Goal: Task Accomplishment & Management: Manage account settings

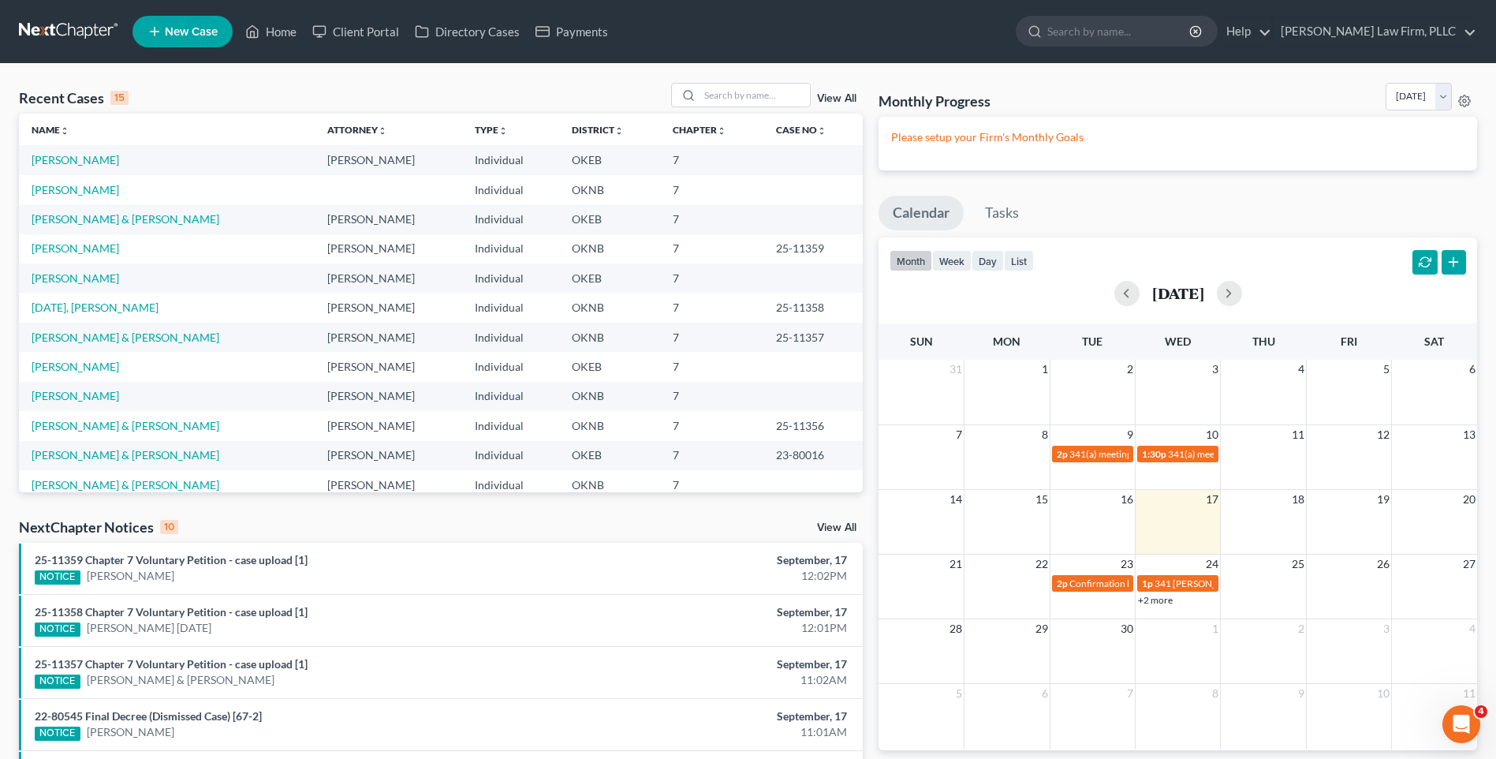
click at [89, 34] on link at bounding box center [69, 31] width 101 height 28
click at [102, 23] on link at bounding box center [69, 31] width 101 height 28
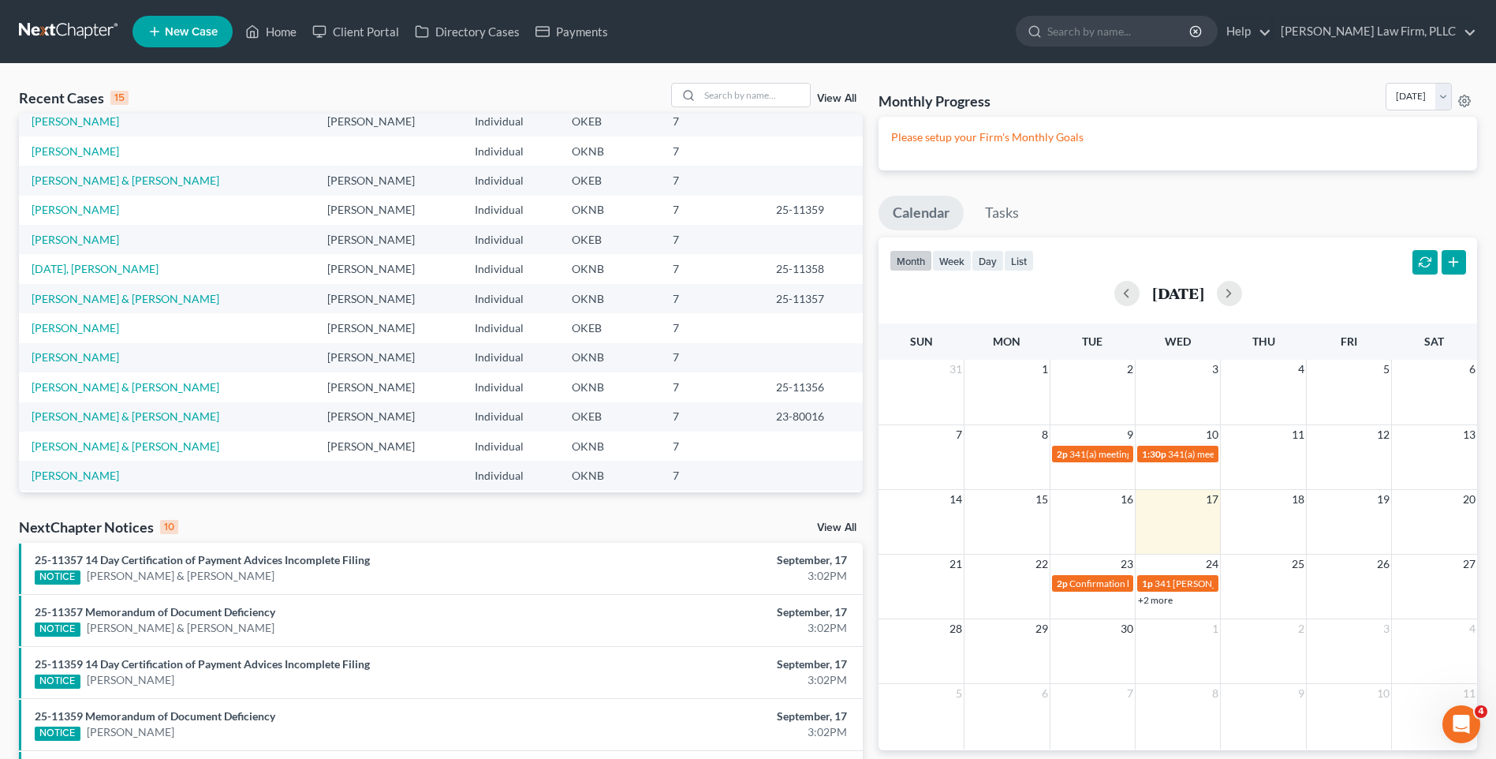
scroll to position [108, 0]
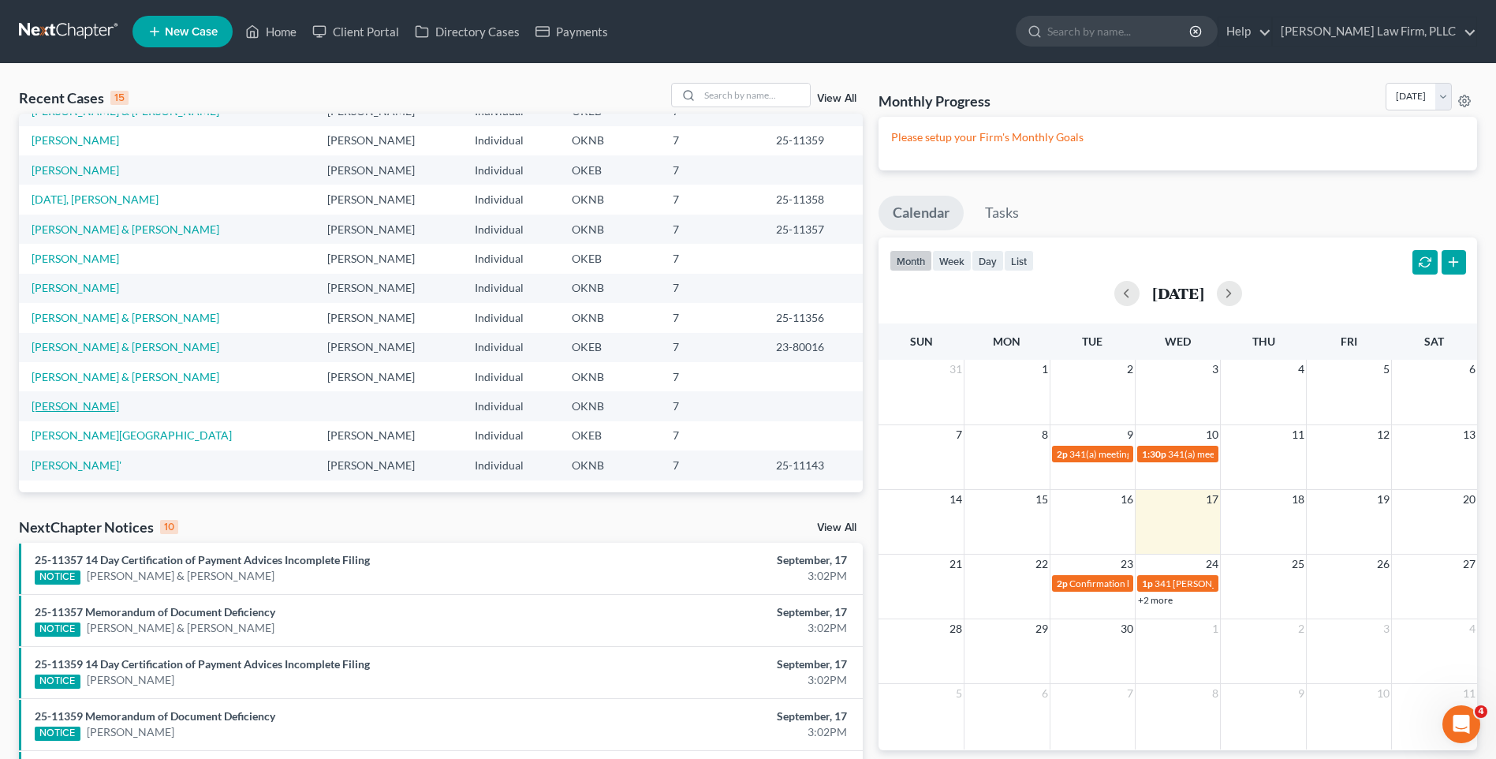
click at [73, 406] on link "[PERSON_NAME]" at bounding box center [76, 405] width 88 height 13
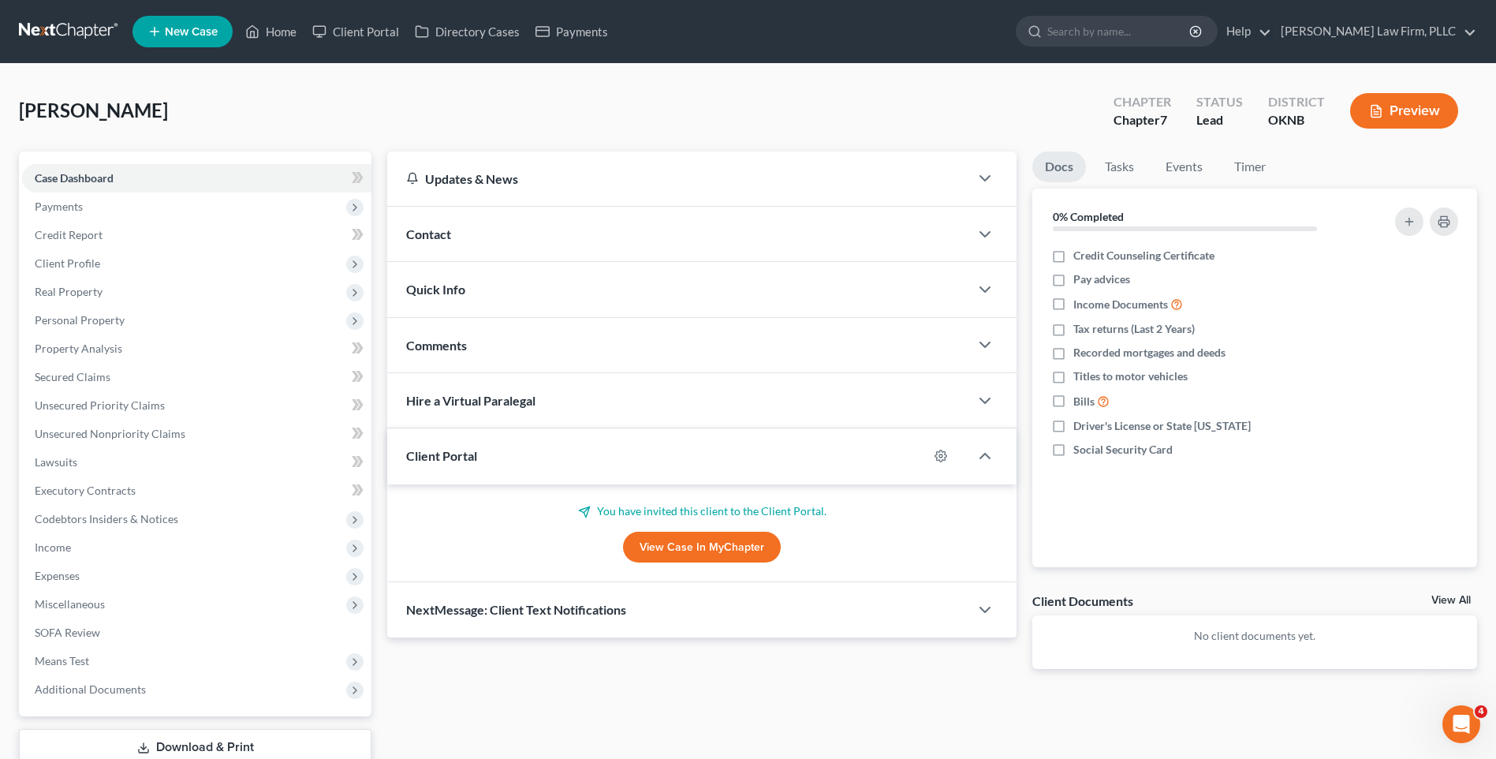
click at [652, 401] on div "Hire a Virtual Paralegal" at bounding box center [678, 400] width 582 height 54
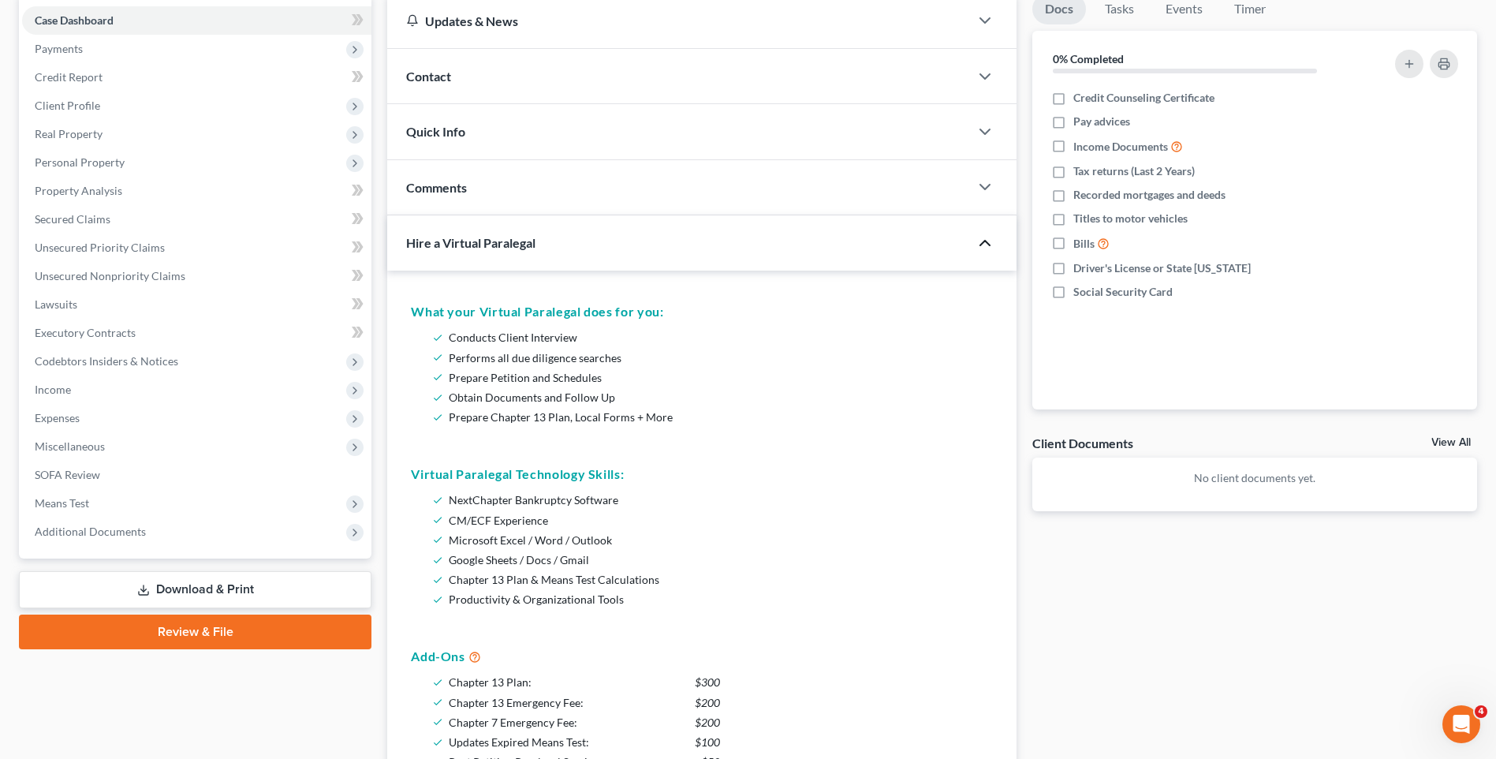
click at [978, 236] on icon "button" at bounding box center [985, 242] width 19 height 19
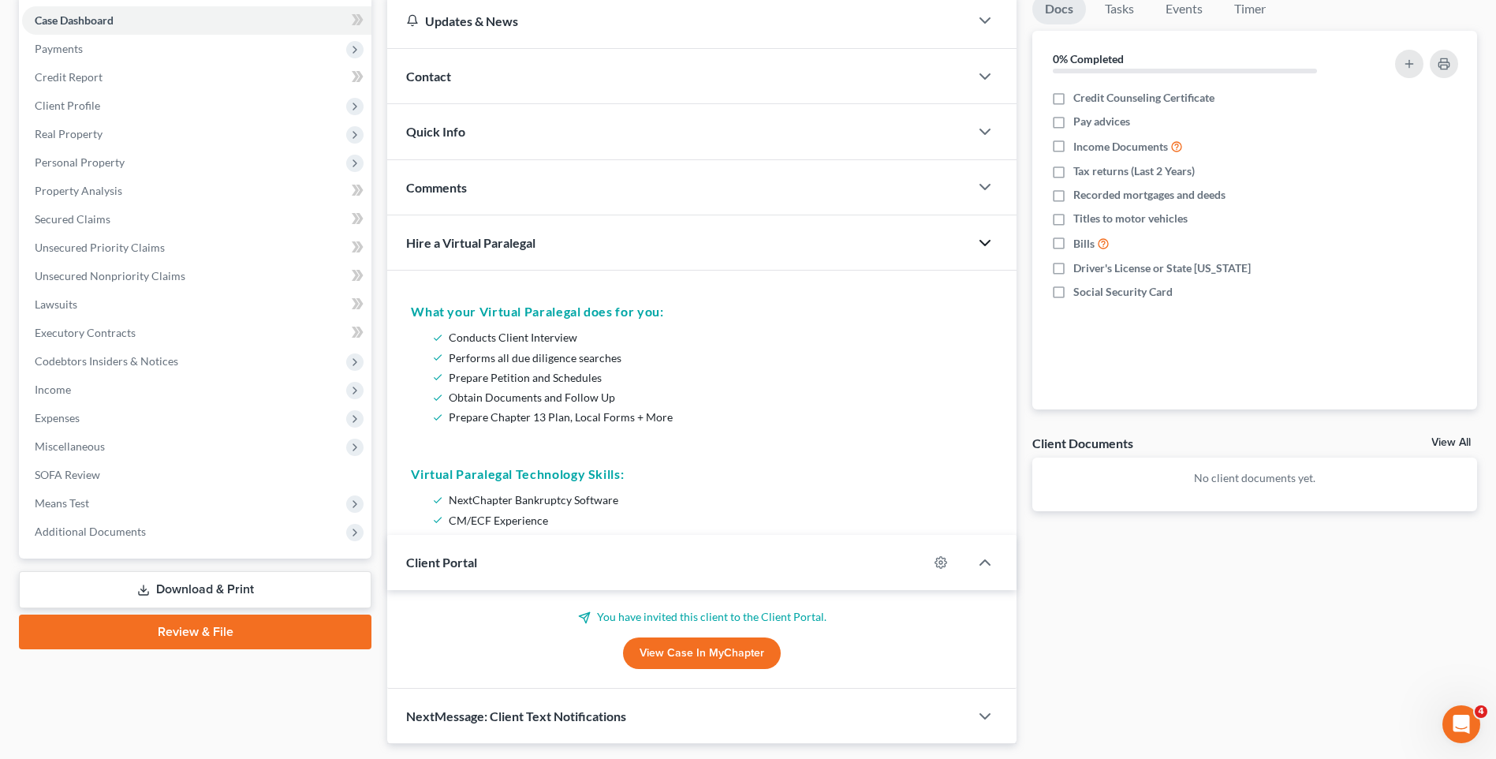
scroll to position [108, 0]
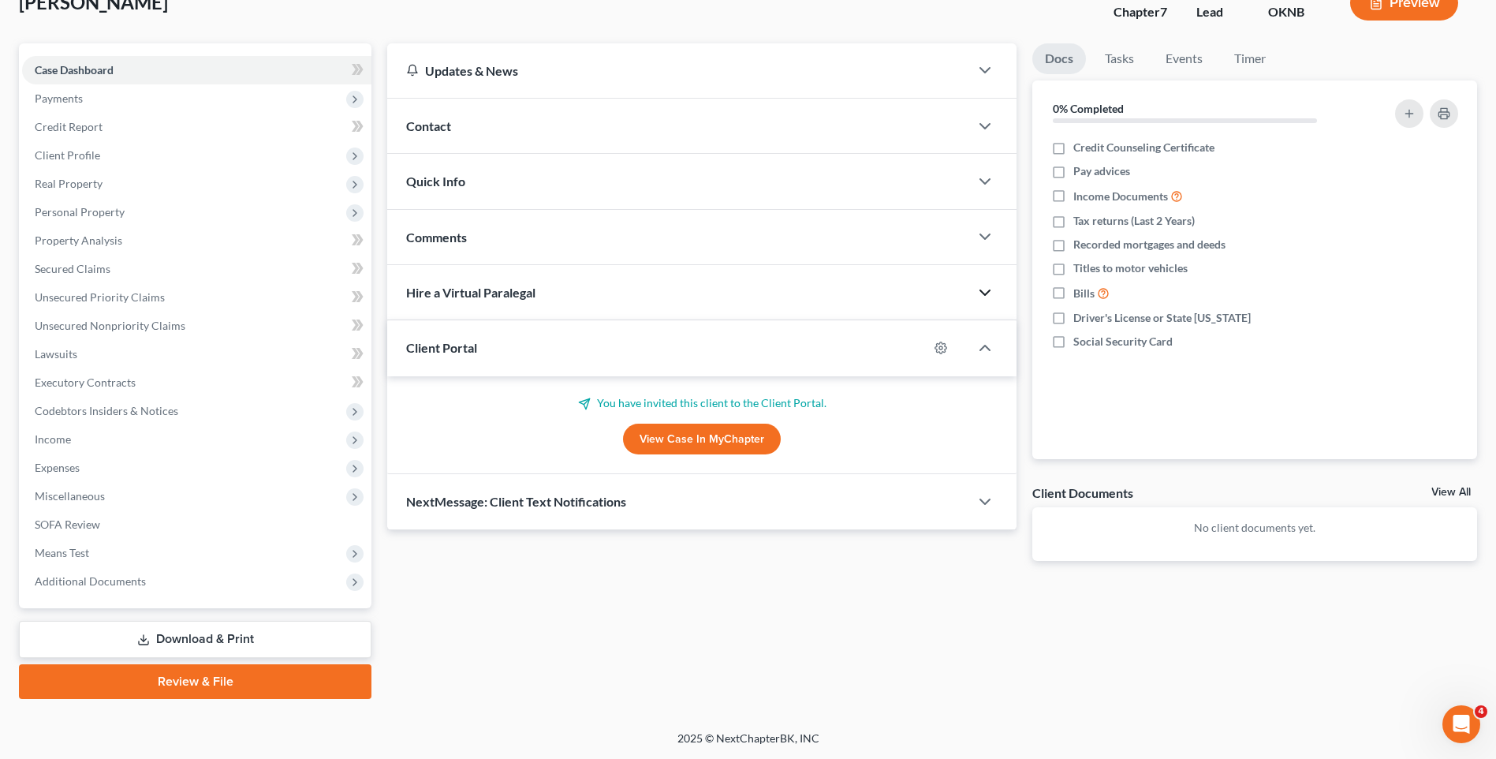
click at [745, 340] on div "Client Portal" at bounding box center [657, 347] width 541 height 54
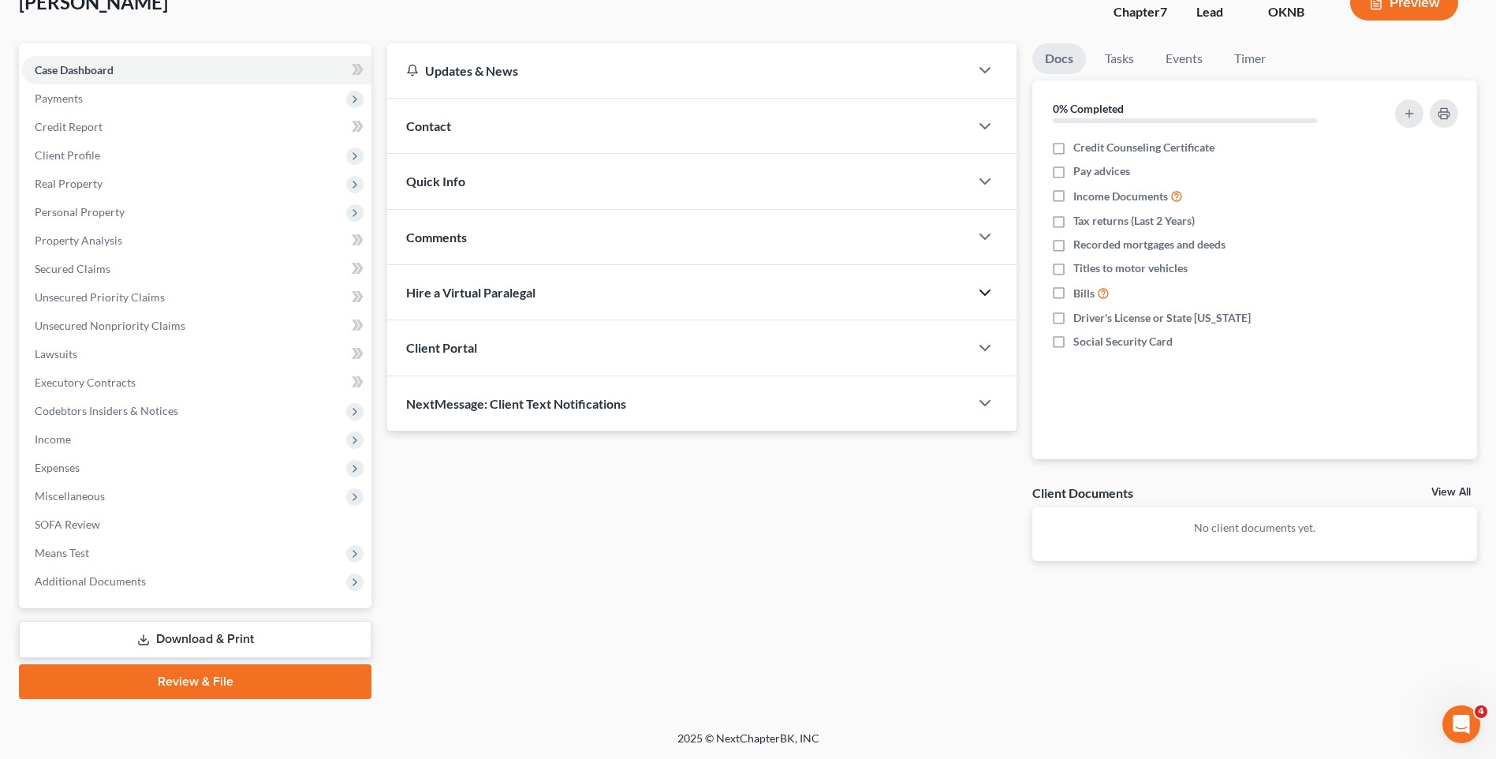
click at [844, 359] on div "Client Portal" at bounding box center [678, 347] width 582 height 54
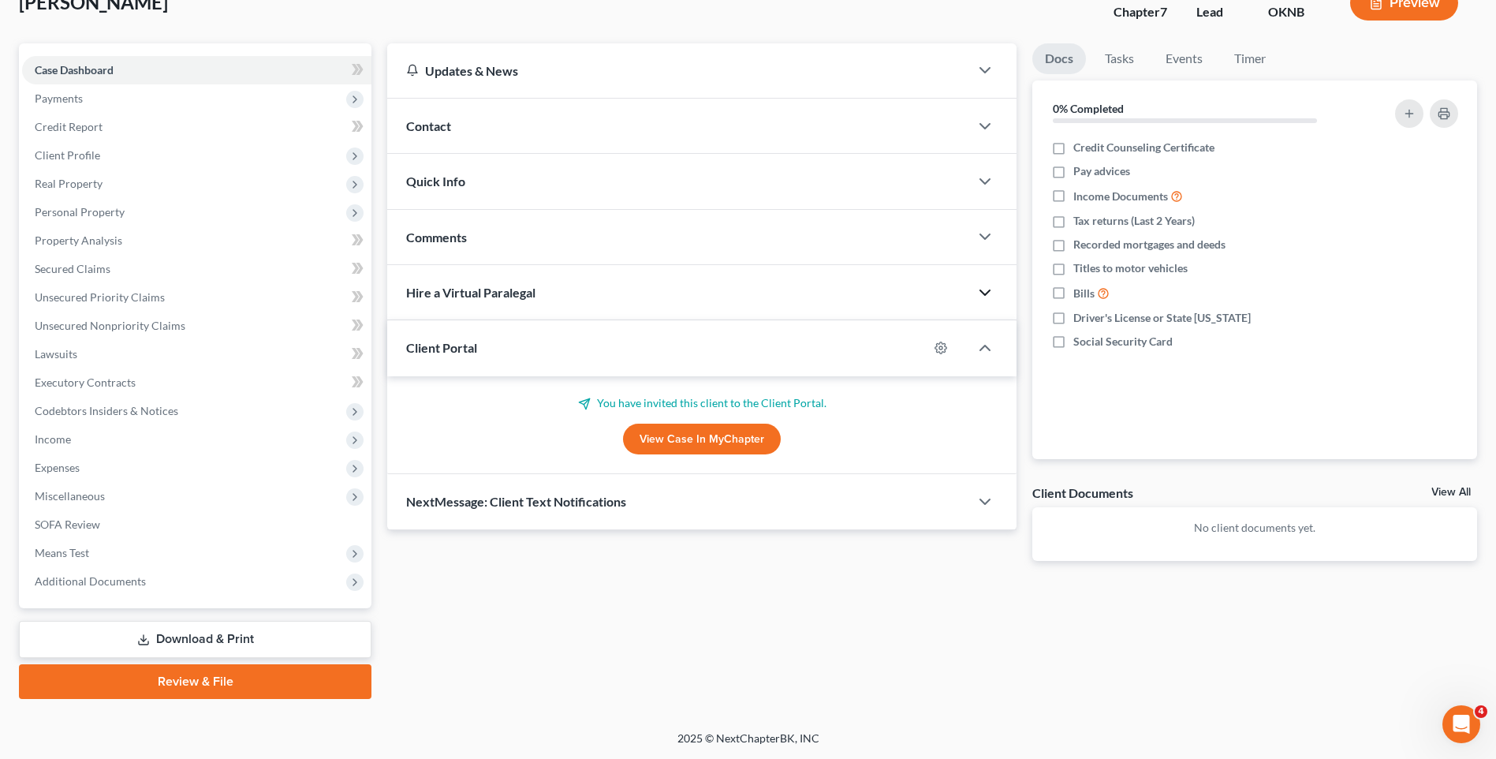
click at [674, 437] on link "View Case in MyChapter" at bounding box center [702, 440] width 158 height 32
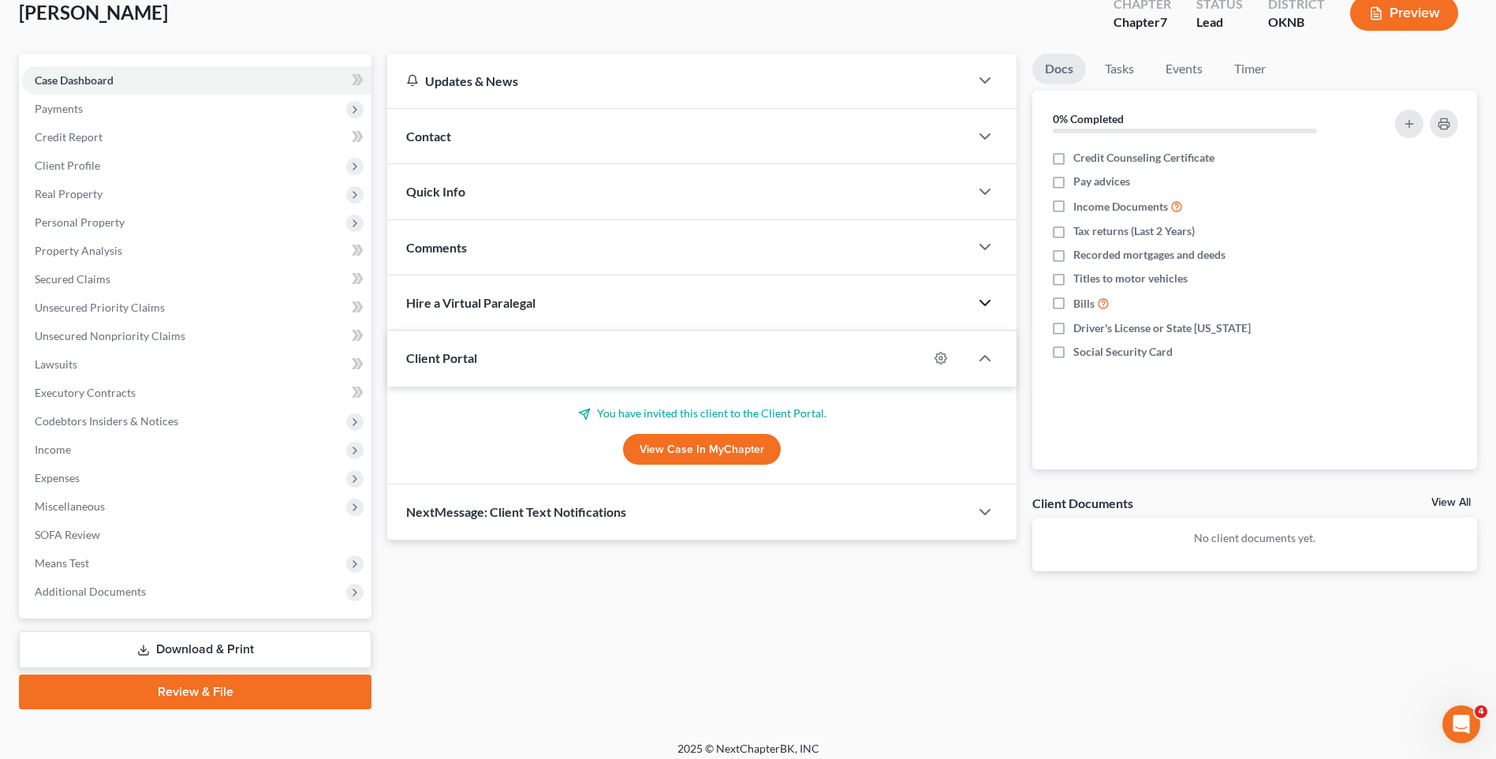
scroll to position [0, 0]
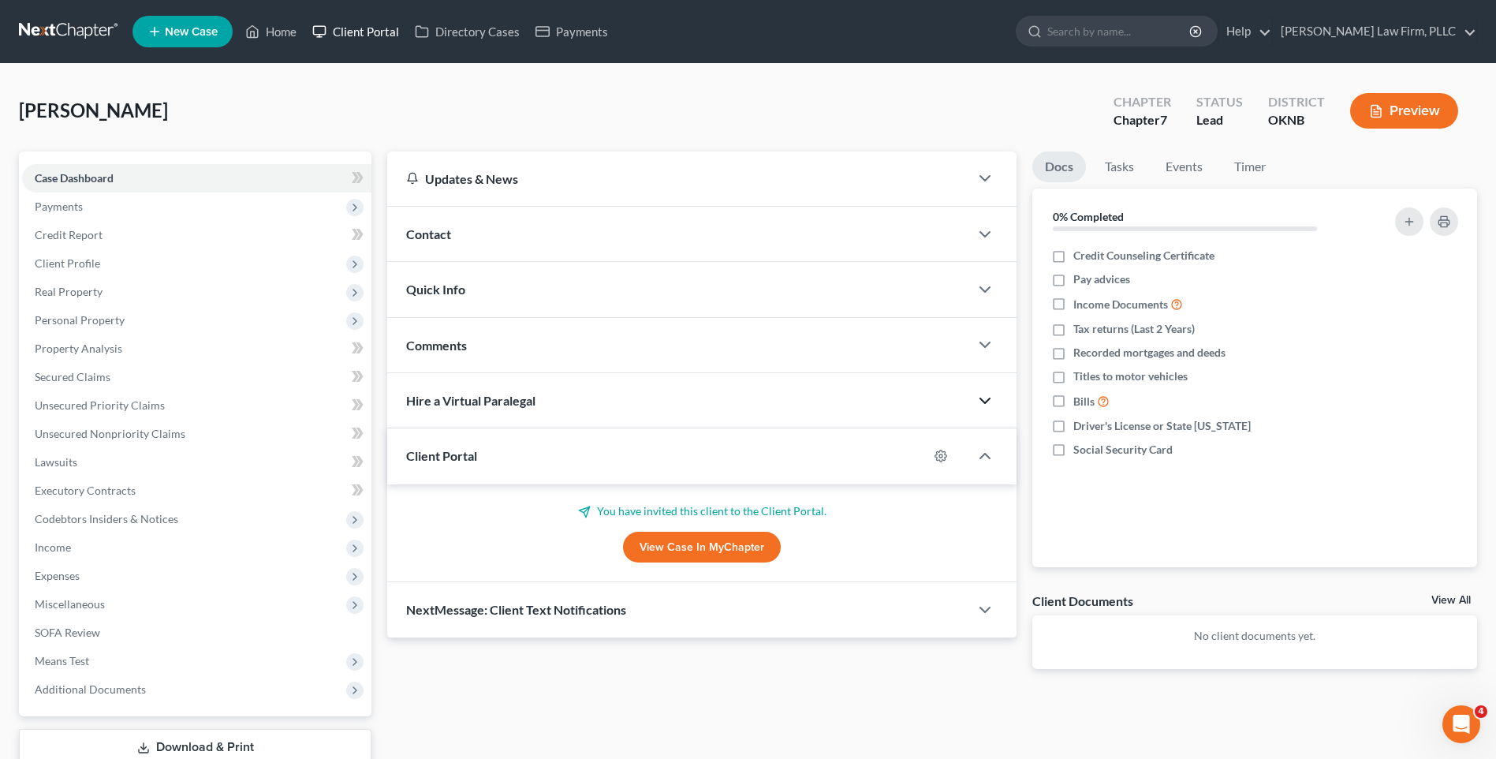
click at [371, 24] on link "Client Portal" at bounding box center [355, 31] width 103 height 28
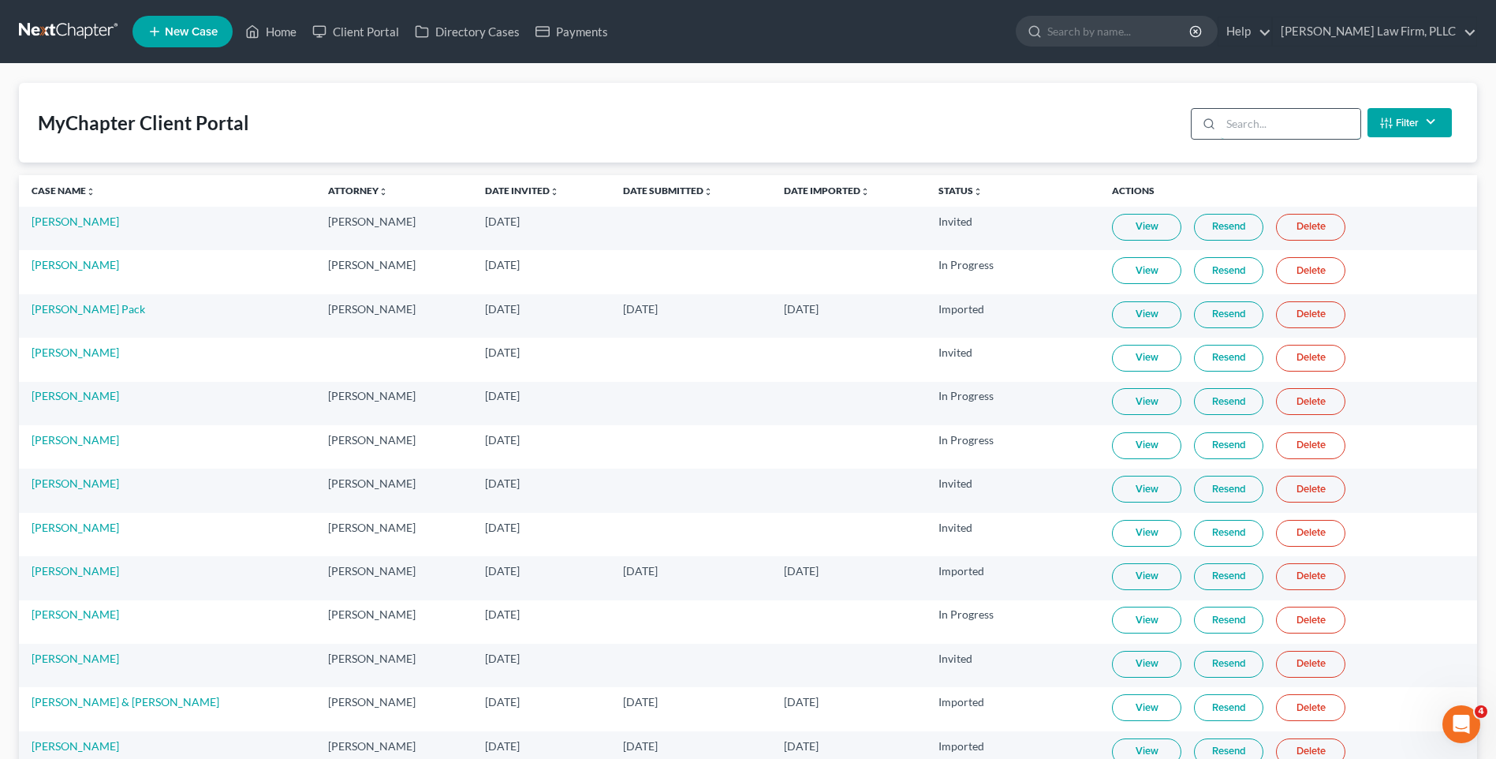
click at [1254, 134] on input "search" at bounding box center [1291, 124] width 140 height 30
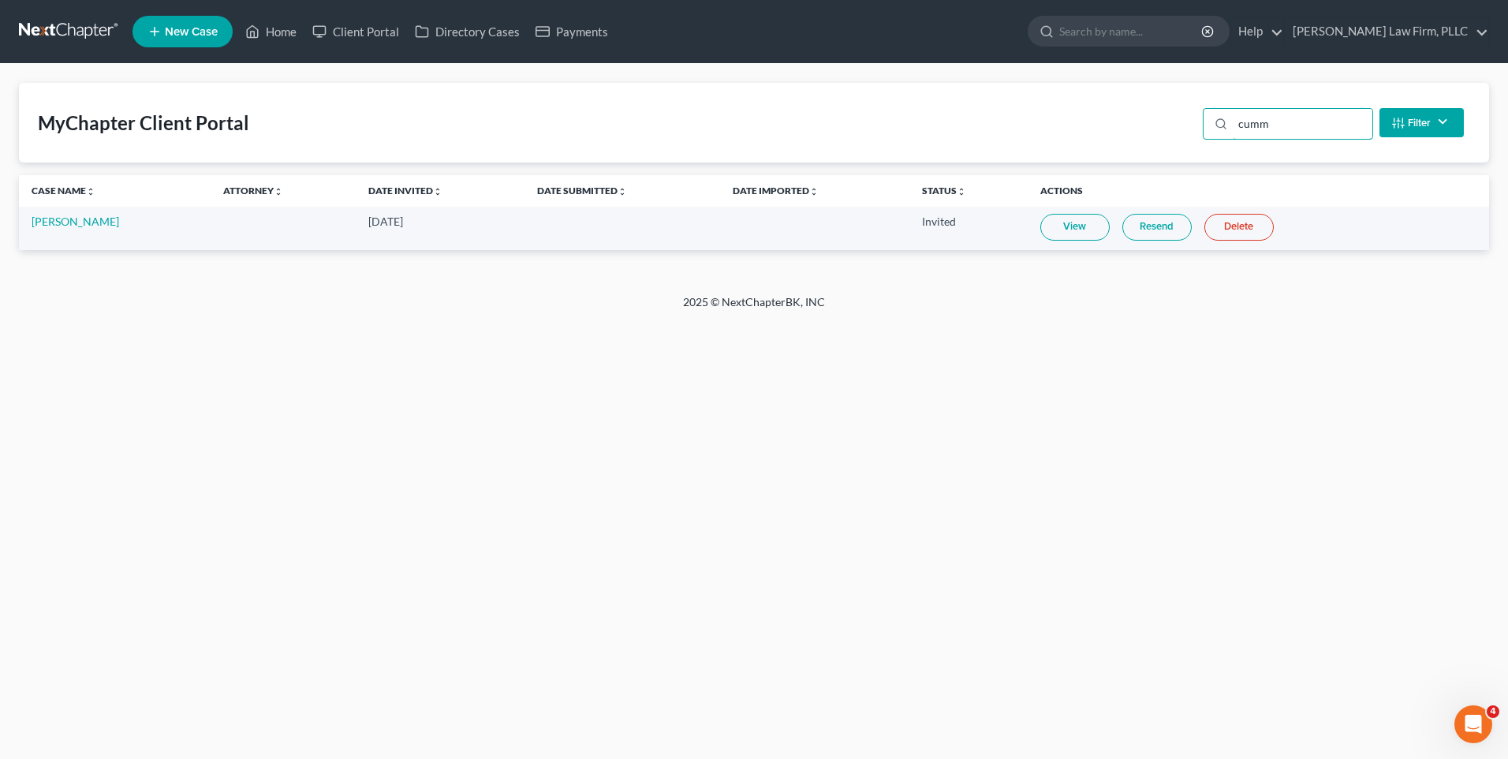
type input "cumm"
click at [1135, 221] on link "Resend" at bounding box center [1156, 227] width 69 height 27
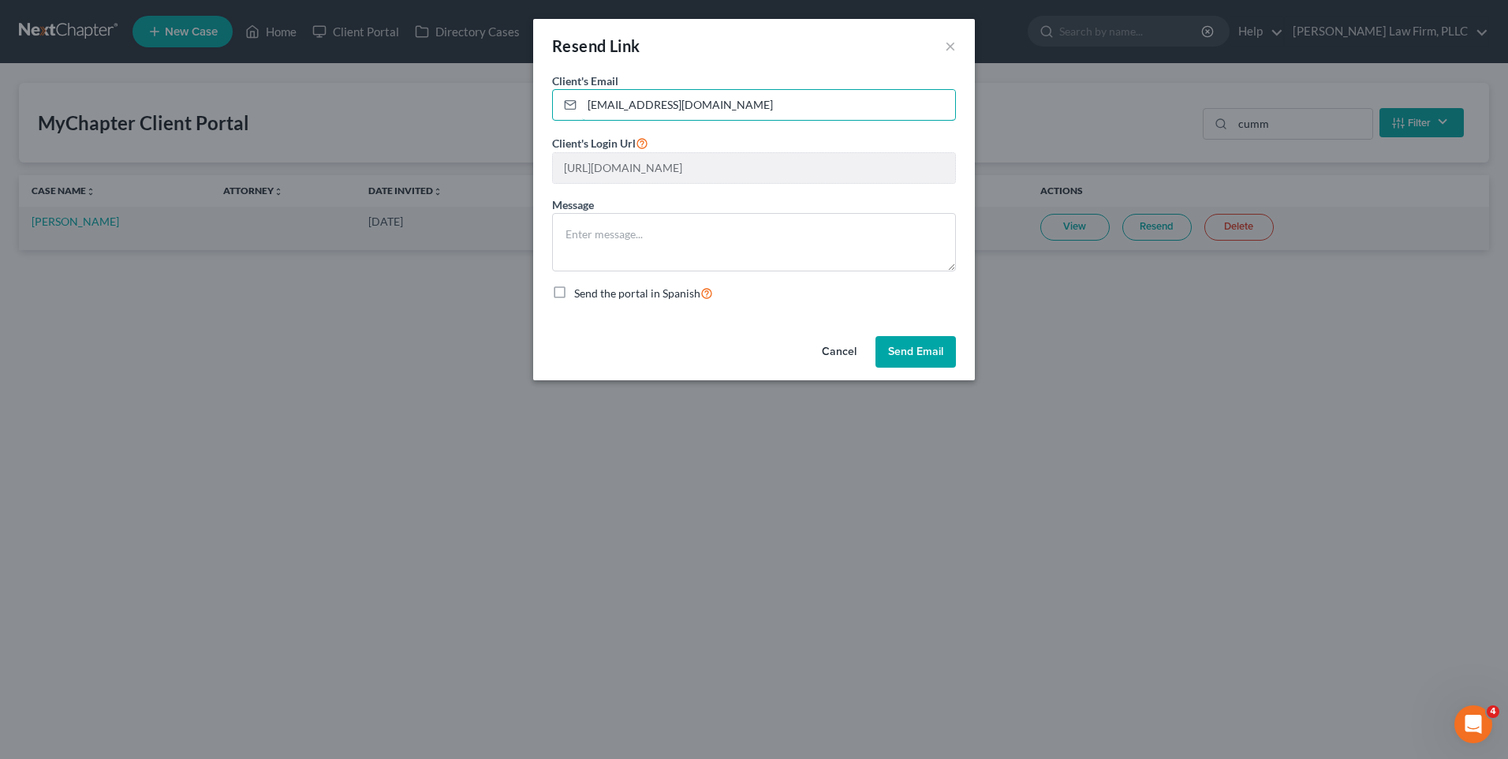
drag, startPoint x: 790, startPoint y: 107, endPoint x: 436, endPoint y: 86, distance: 354.8
click at [436, 86] on div "Resend Link × Client's Email * [EMAIL_ADDRESS][DOMAIN_NAME] Client's Login Url …" at bounding box center [754, 379] width 1508 height 759
paste input "918.815.1638"
type input "9"
click at [756, 88] on div "Client's Email *" at bounding box center [754, 97] width 404 height 48
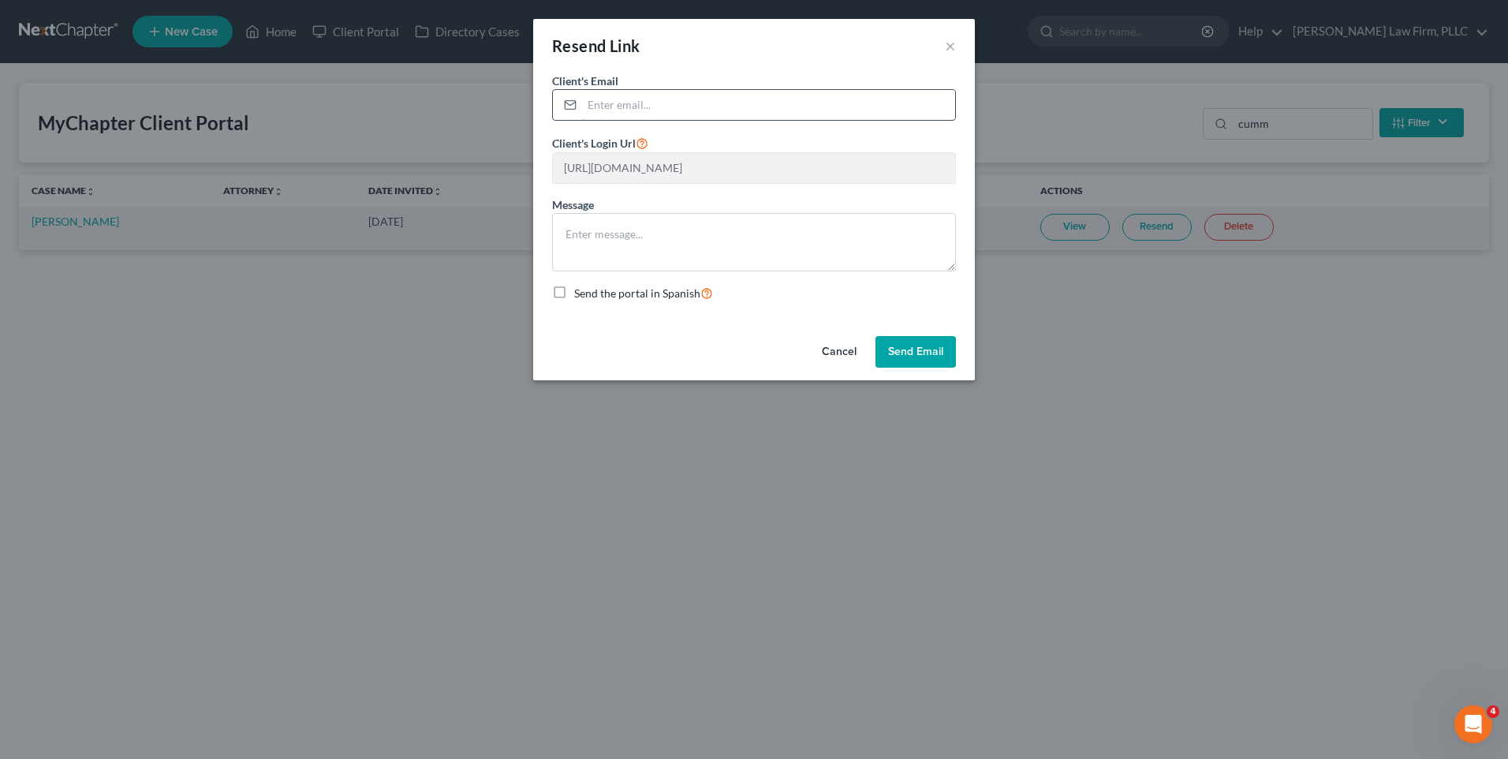
click at [756, 93] on input "email" at bounding box center [768, 105] width 373 height 30
paste input "[EMAIL_ADDRESS][DOMAIN_NAME]"
type input "[EMAIL_ADDRESS][DOMAIN_NAME]"
click at [905, 350] on button "Send Email" at bounding box center [915, 352] width 80 height 32
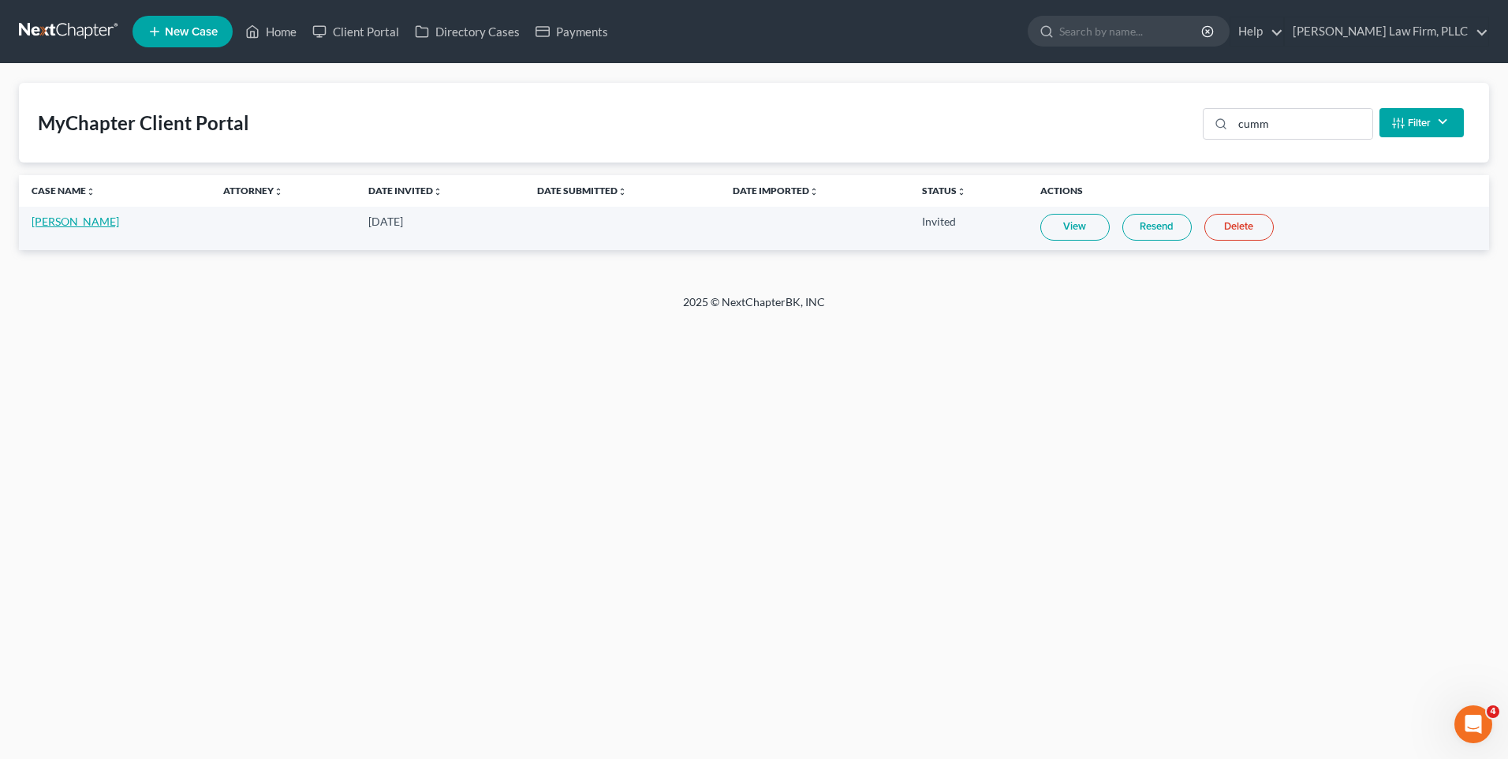
click at [70, 220] on link "[PERSON_NAME]" at bounding box center [76, 221] width 88 height 13
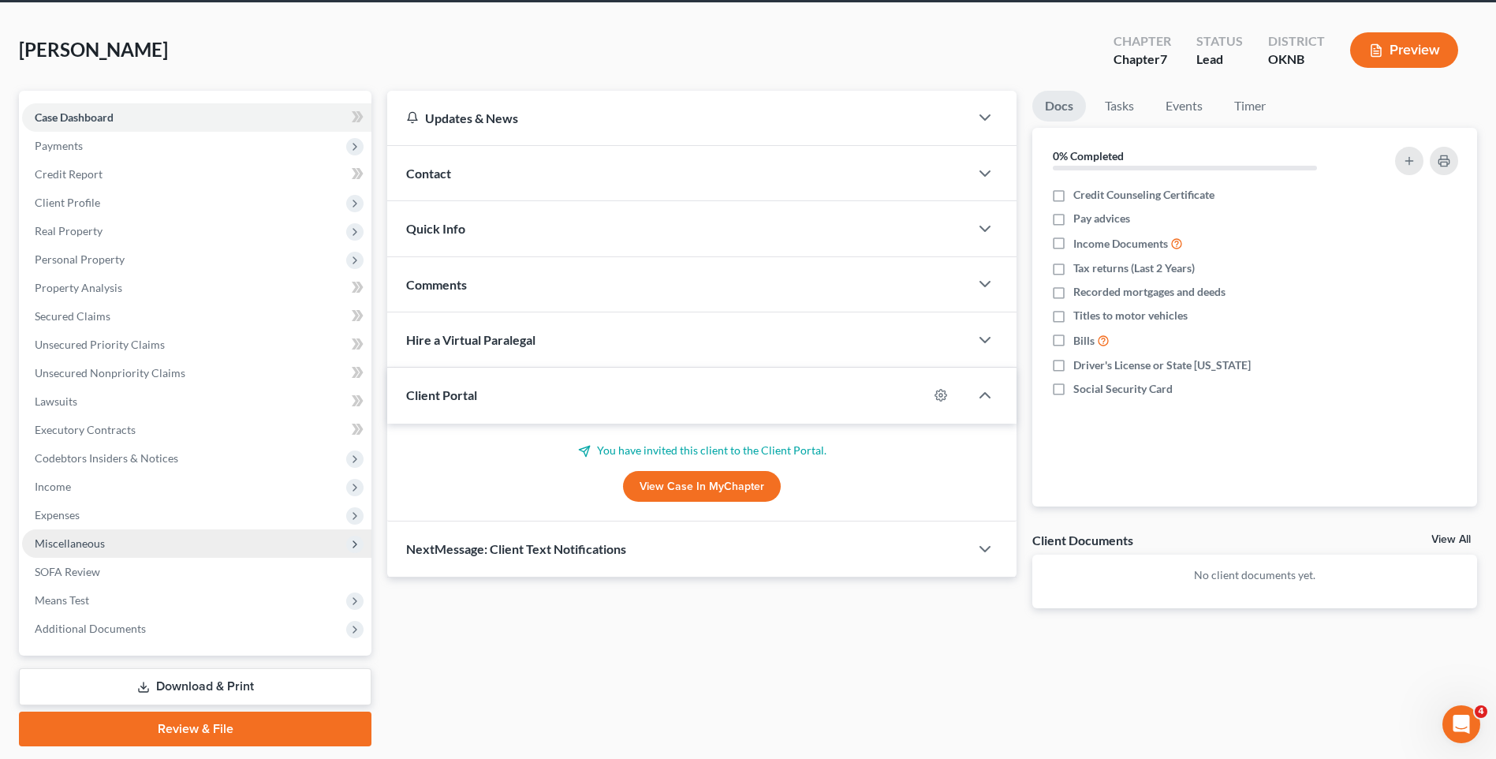
scroll to position [108, 0]
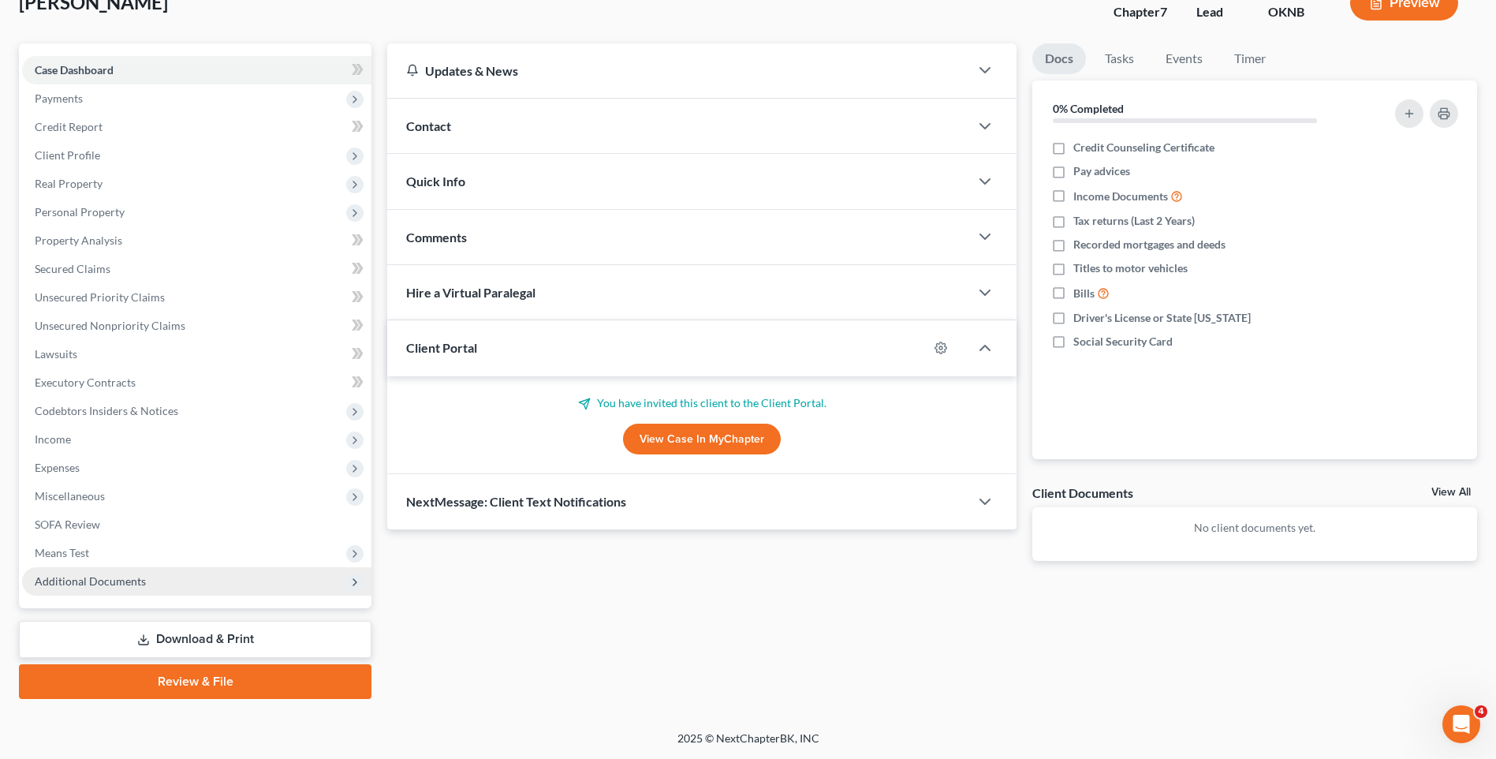
click at [263, 595] on span "Additional Documents" at bounding box center [196, 581] width 349 height 28
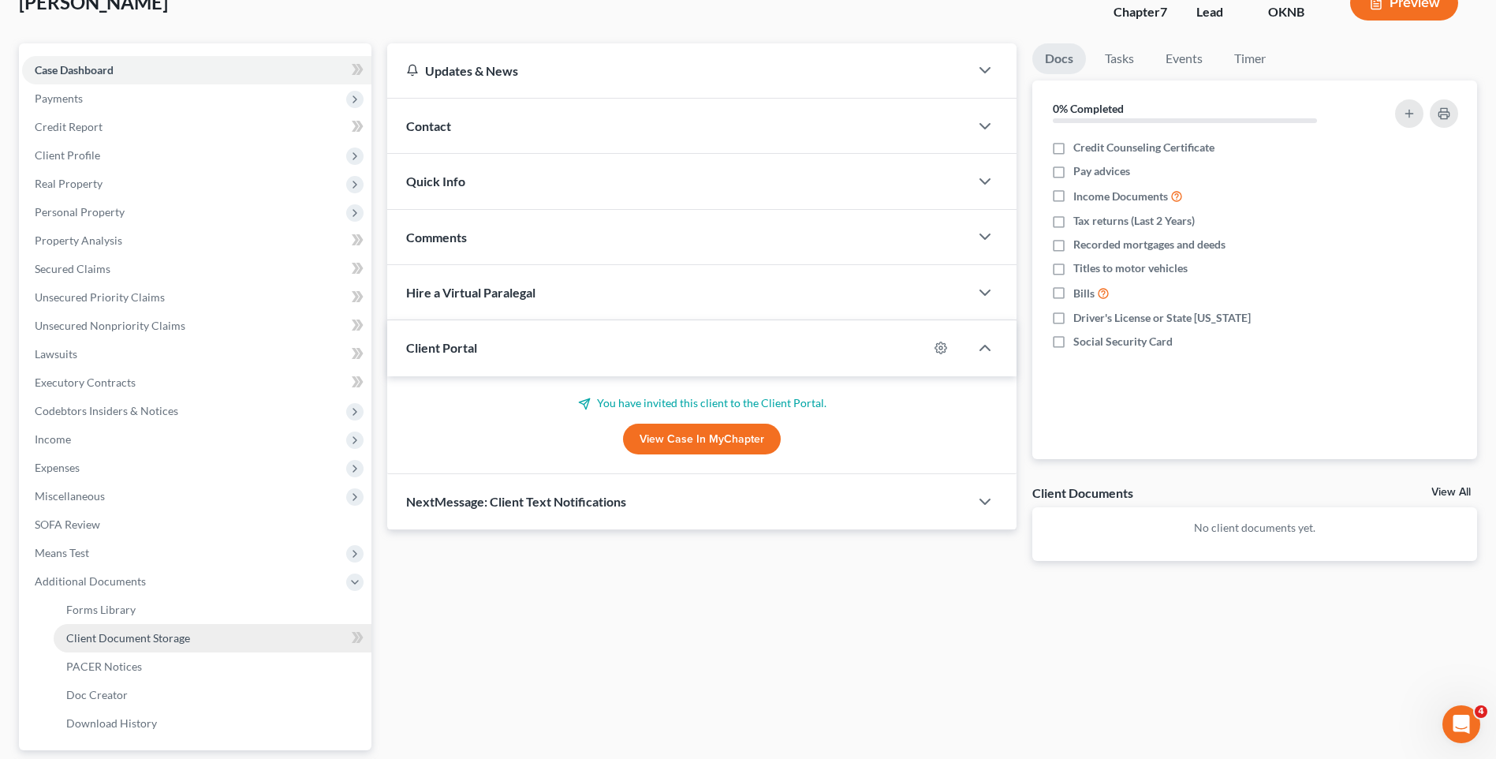
click at [213, 642] on link "Client Document Storage" at bounding box center [213, 638] width 318 height 28
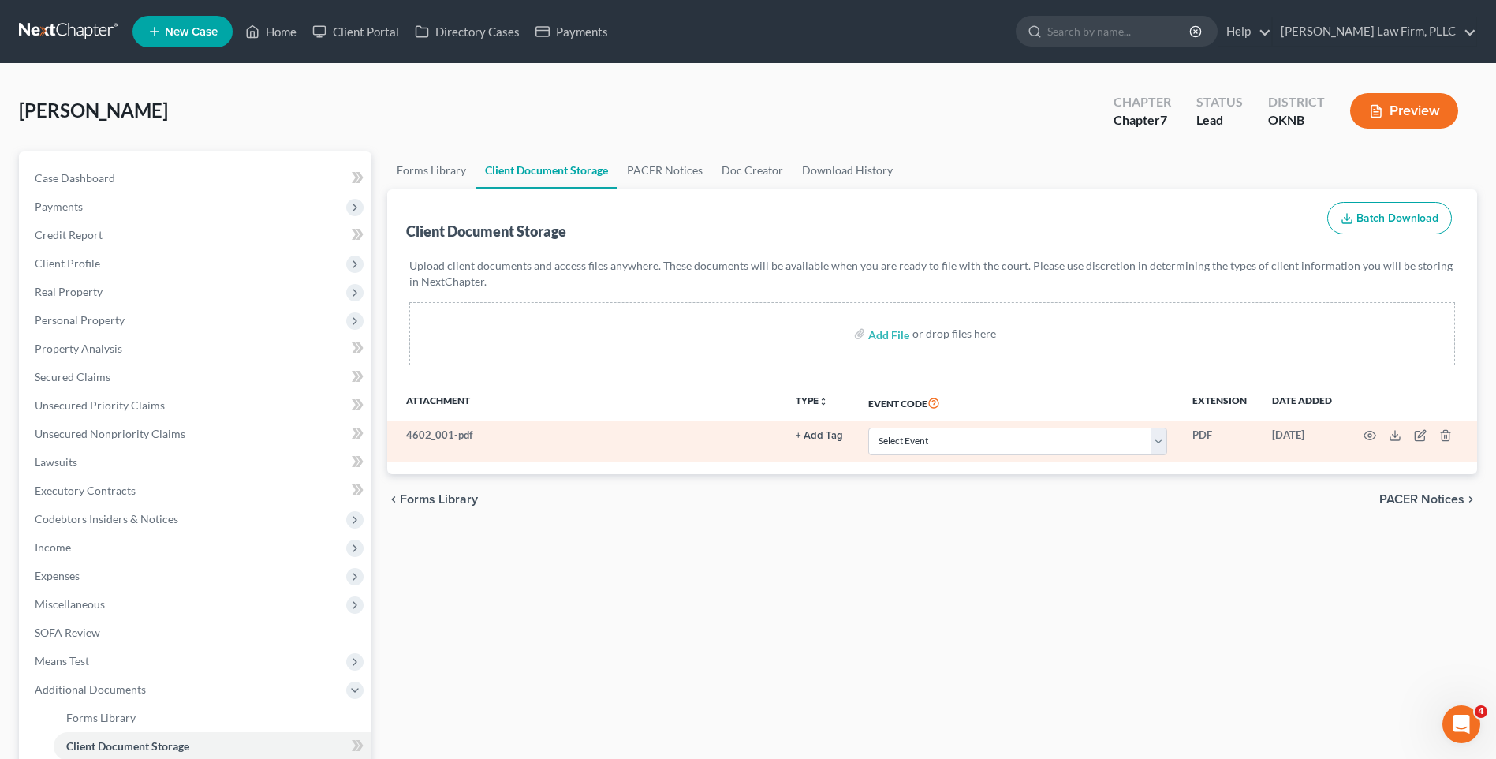
click at [465, 435] on td "4602_001-pdf" at bounding box center [584, 440] width 395 height 41
drag, startPoint x: 477, startPoint y: 435, endPoint x: 431, endPoint y: 435, distance: 46.5
click at [431, 435] on td "4602_001-pdf" at bounding box center [584, 440] width 395 height 41
click at [827, 431] on button "+ Add Tag" at bounding box center [819, 436] width 47 height 10
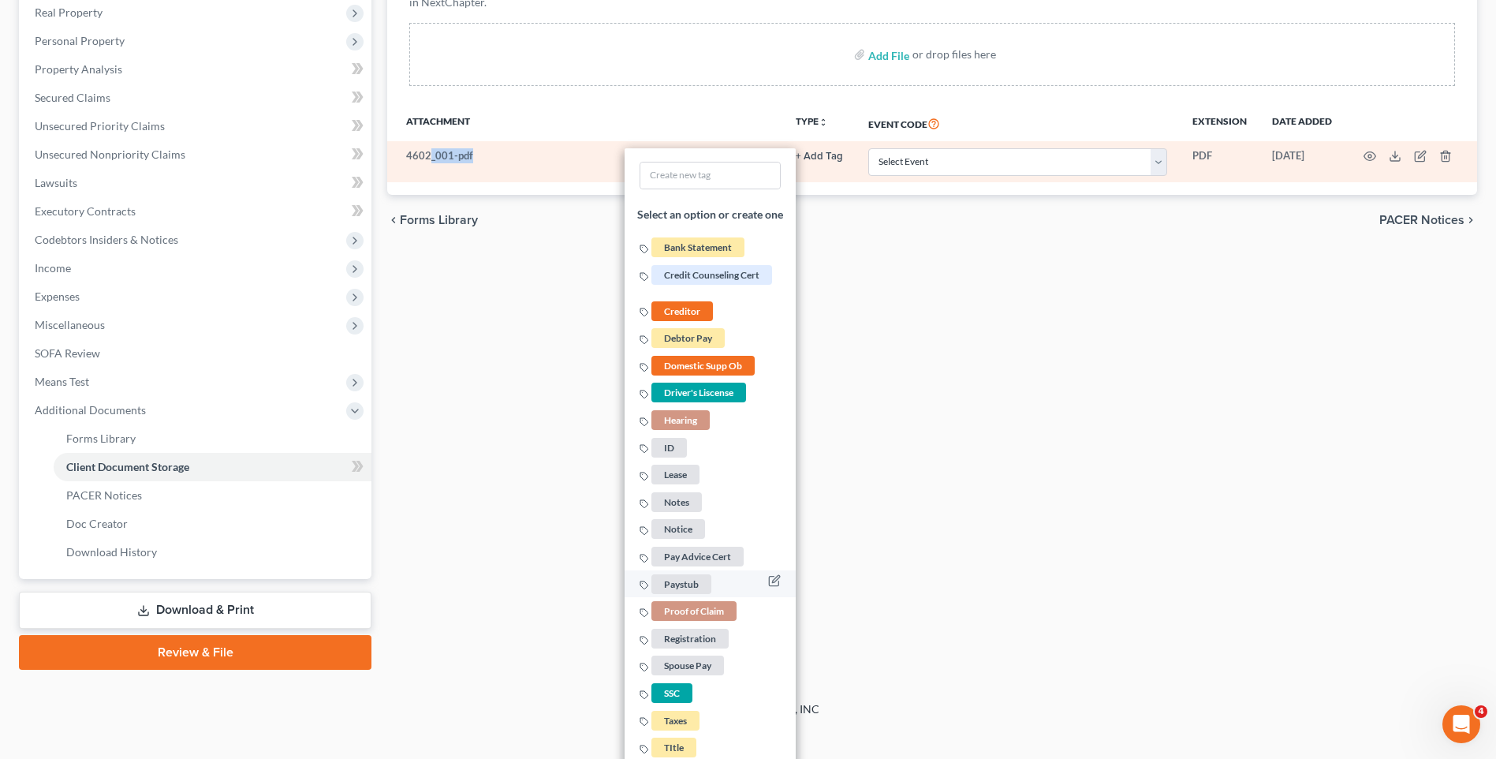
scroll to position [315, 0]
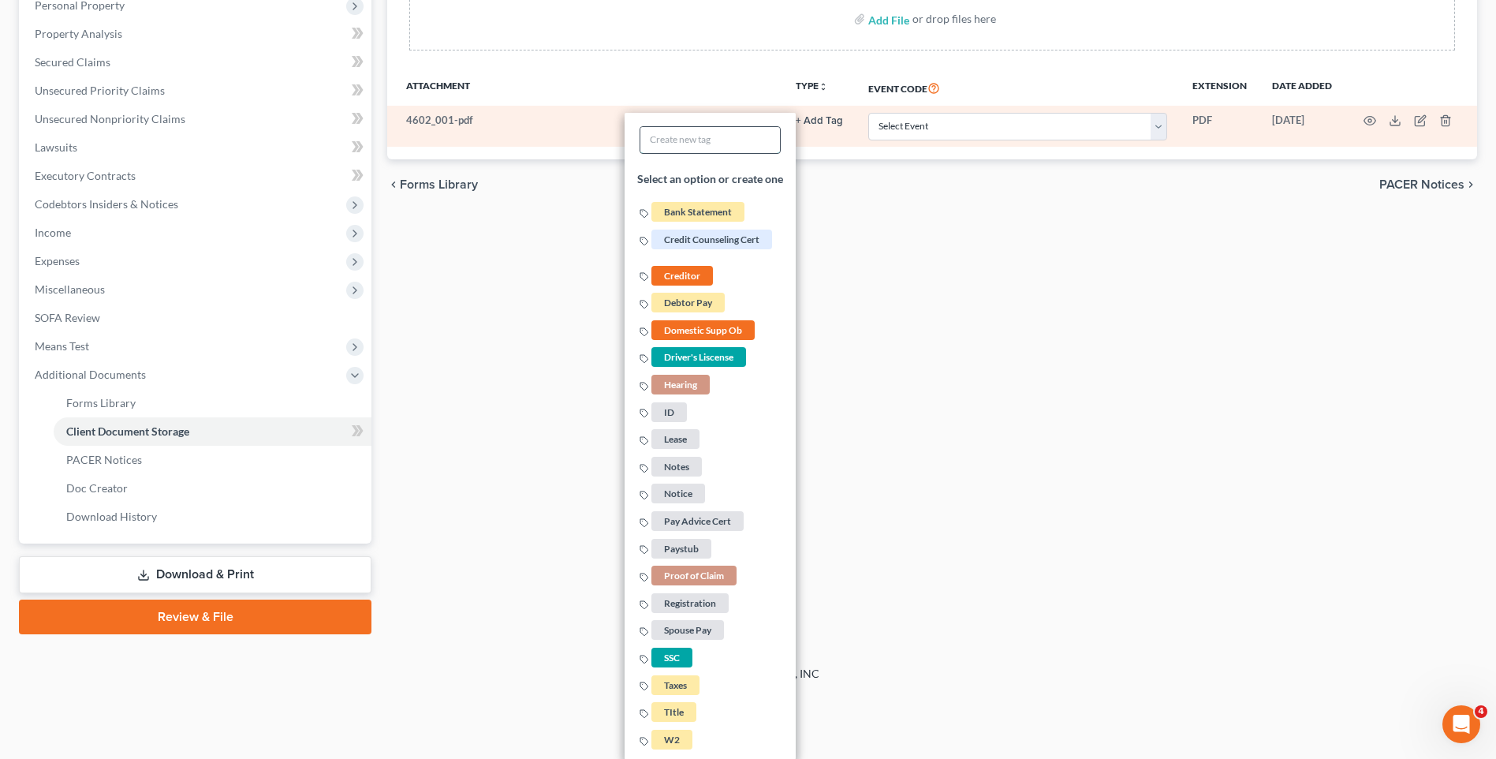
click at [730, 147] on input "text" at bounding box center [710, 140] width 140 height 26
type input "Garnishment"
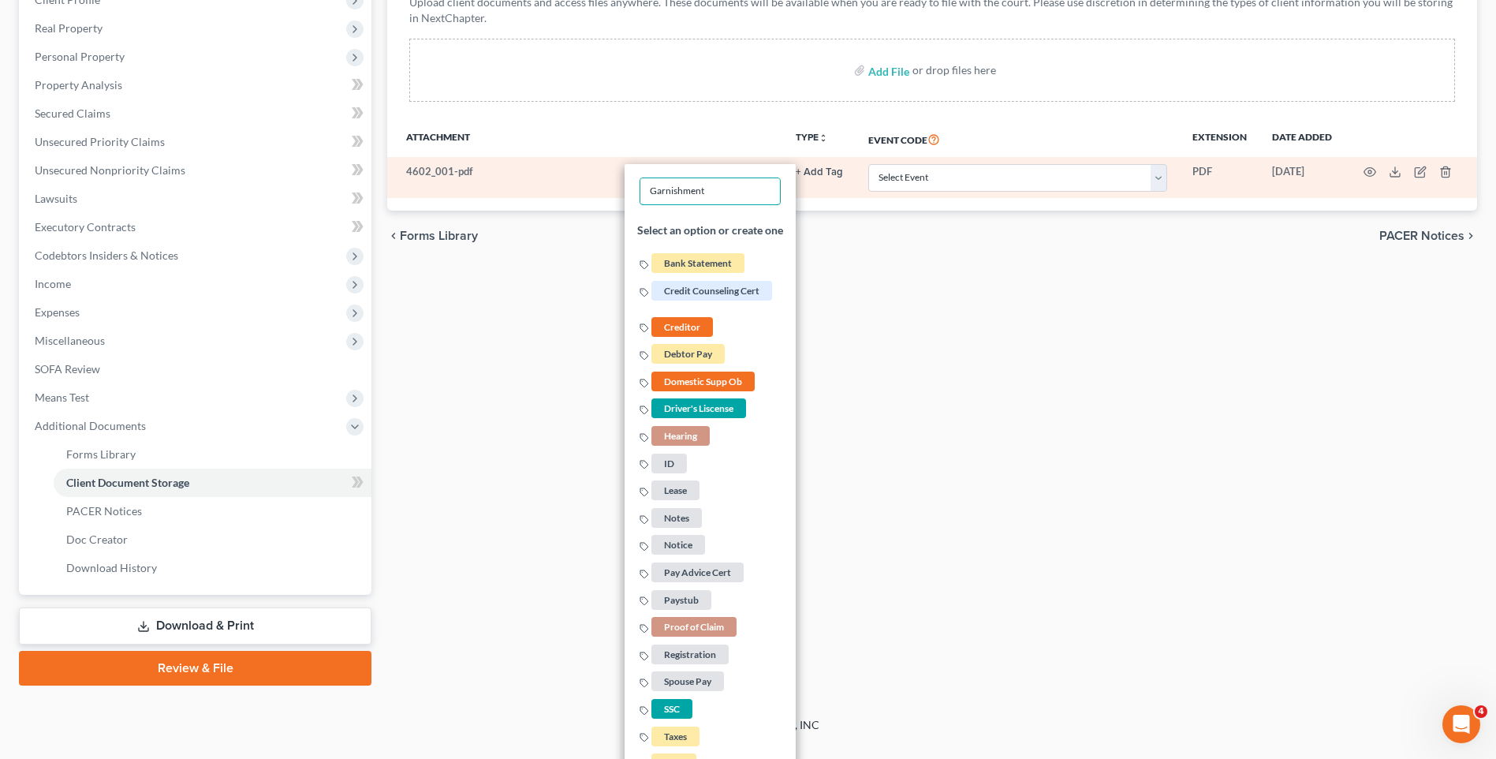
scroll to position [236, 0]
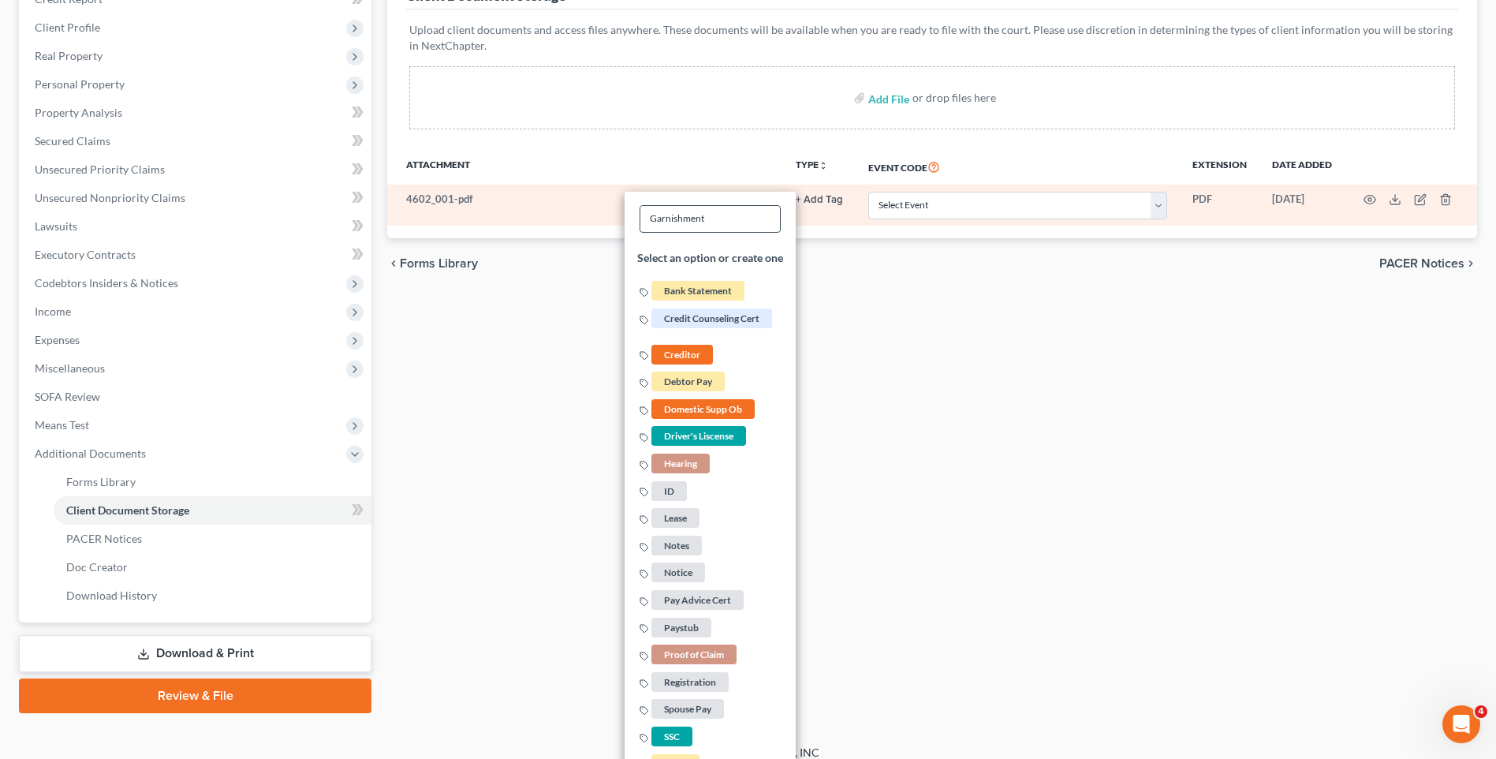
click at [732, 222] on input "Garnishment" at bounding box center [710, 219] width 140 height 26
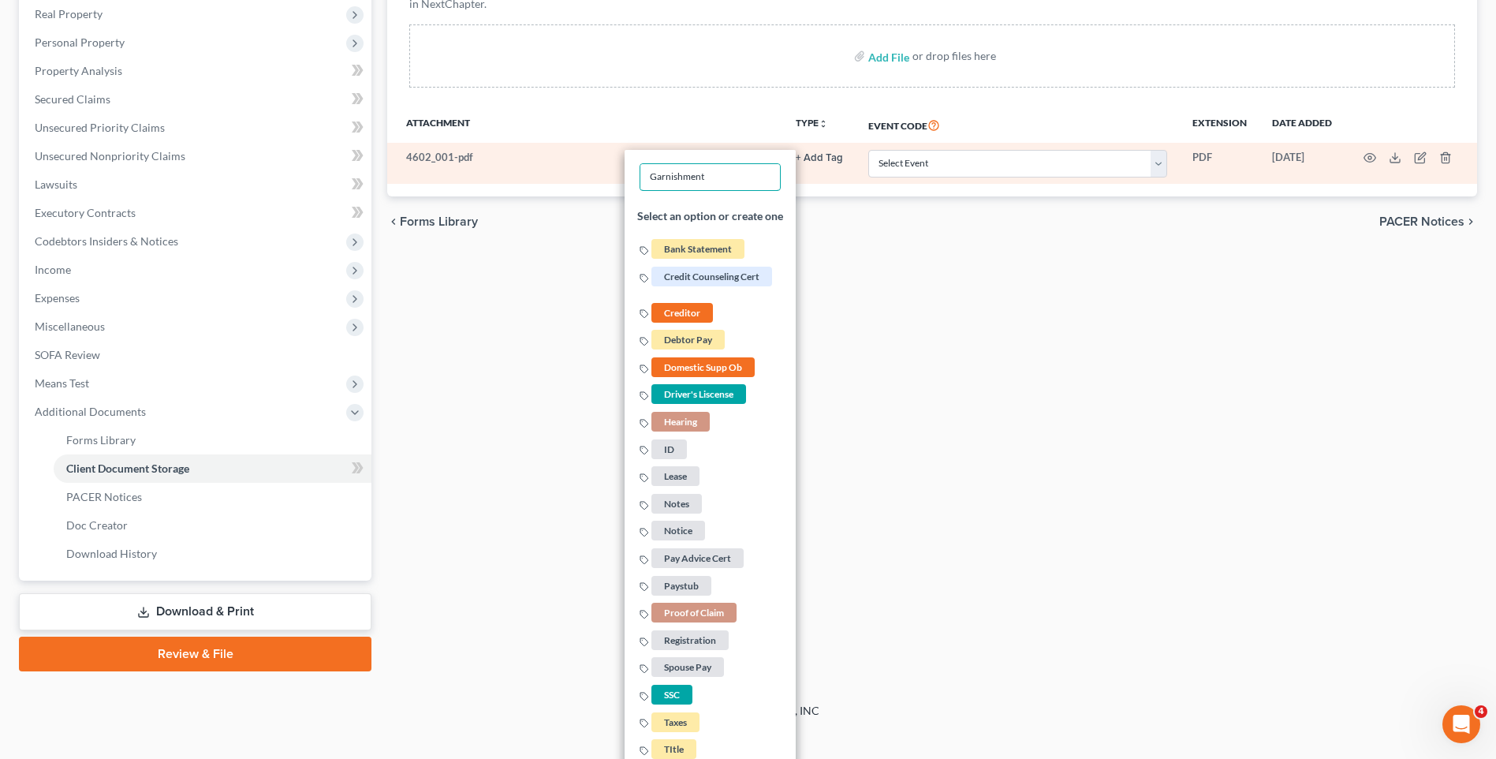
scroll to position [315, 0]
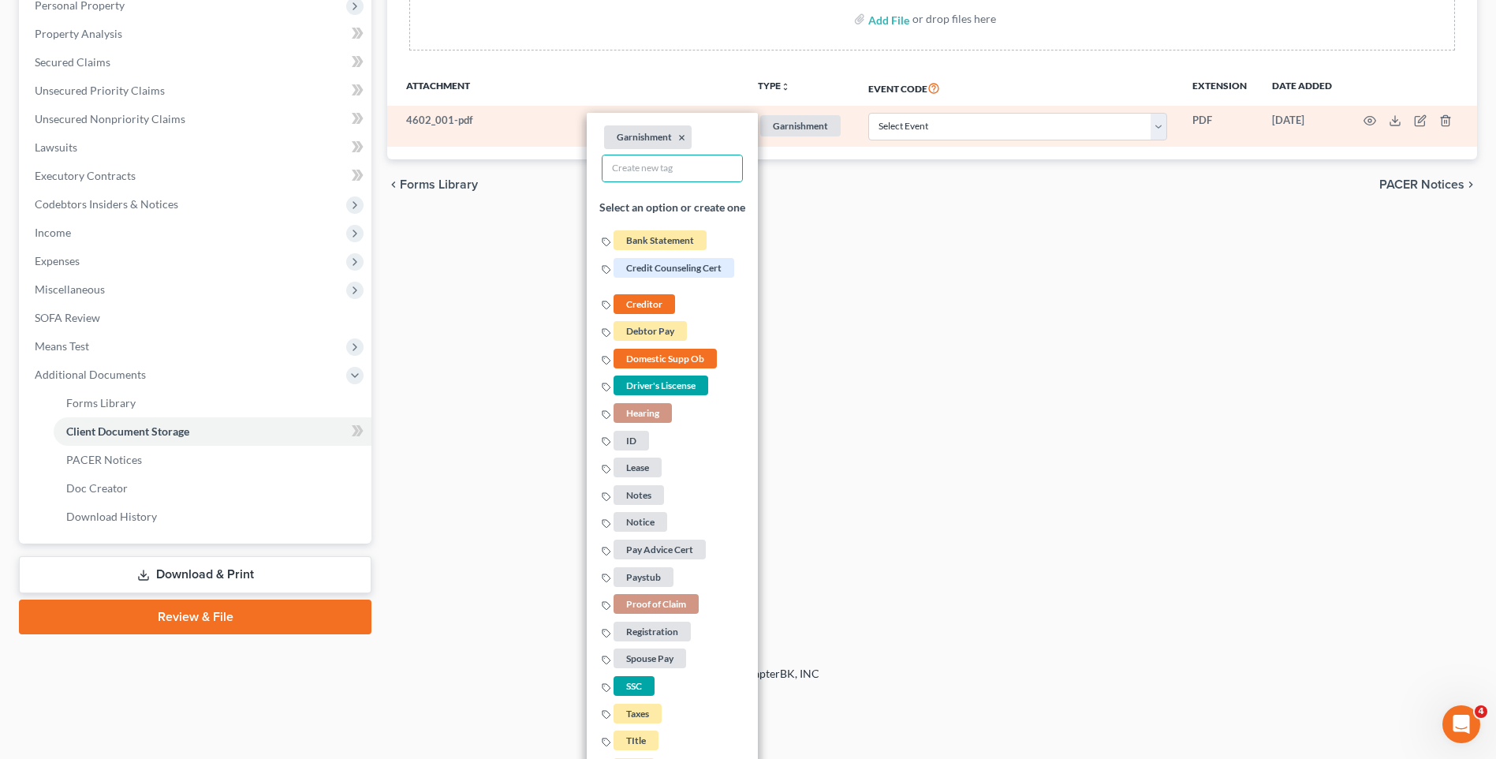
click at [849, 197] on div "chevron_left Forms Library PACER Notices chevron_right" at bounding box center [932, 184] width 1090 height 50
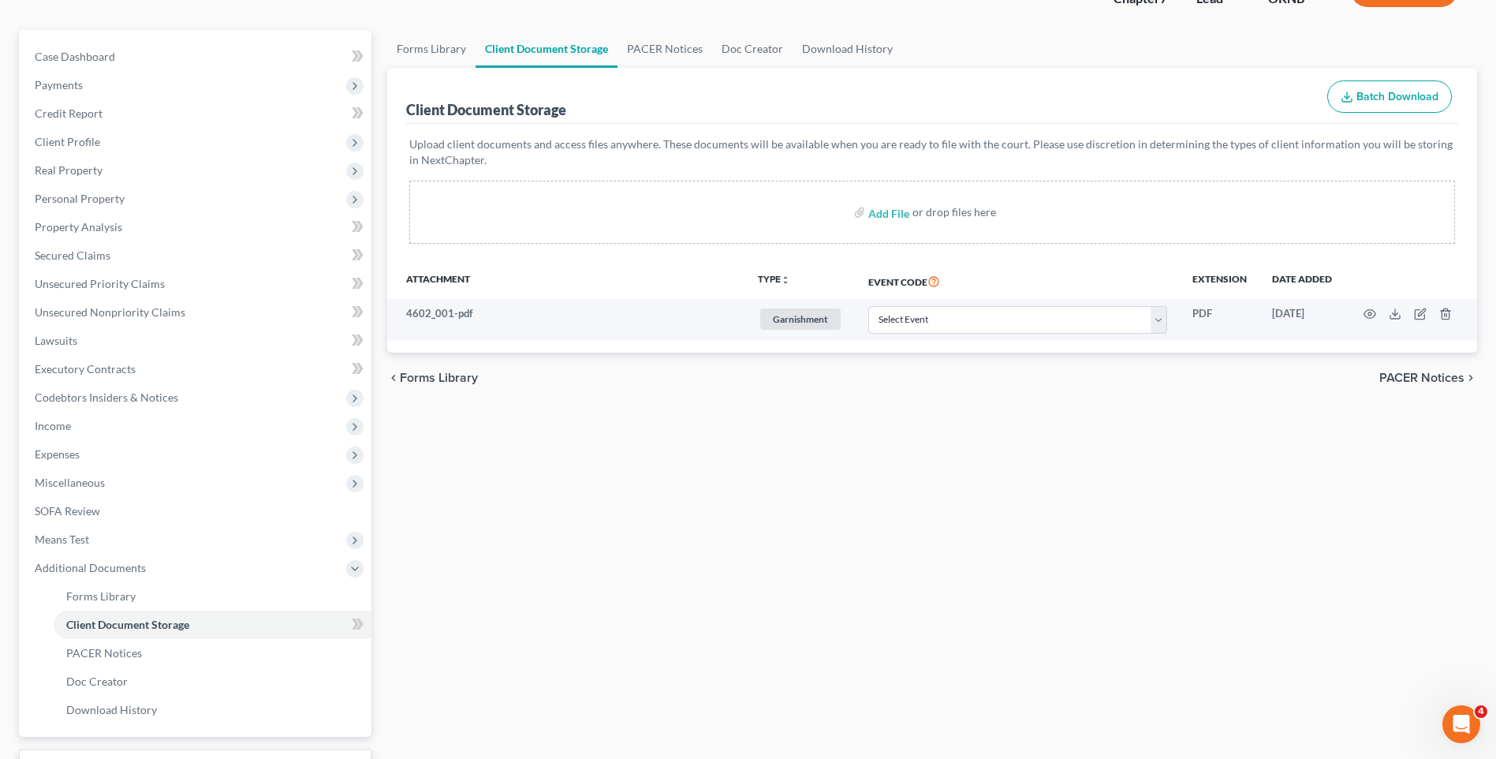
scroll to position [0, 0]
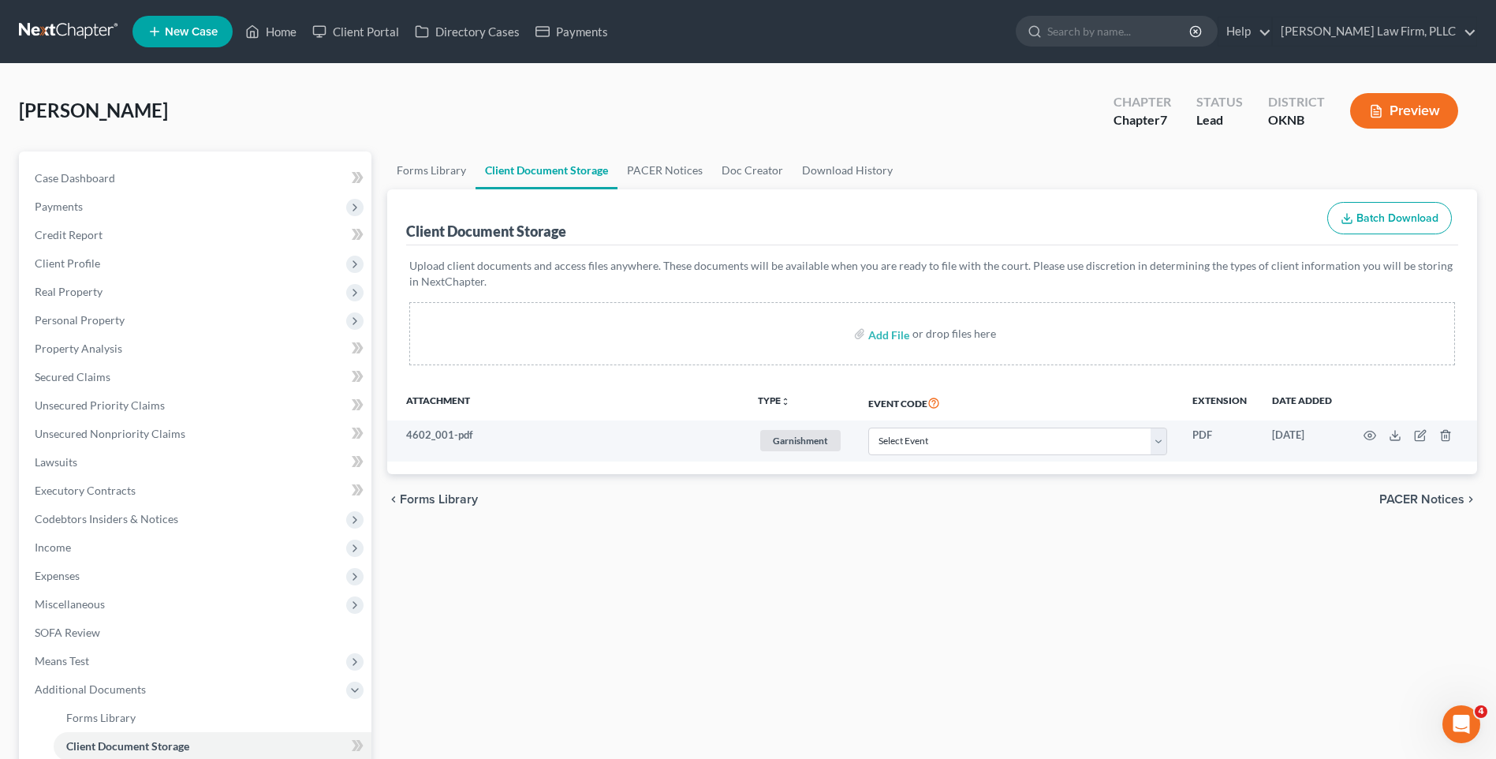
click at [850, 582] on div "Forms Library Client Document Storage PACER Notices Doc Creator Download Histor…" at bounding box center [932, 549] width 1106 height 797
